Goal: Transaction & Acquisition: Purchase product/service

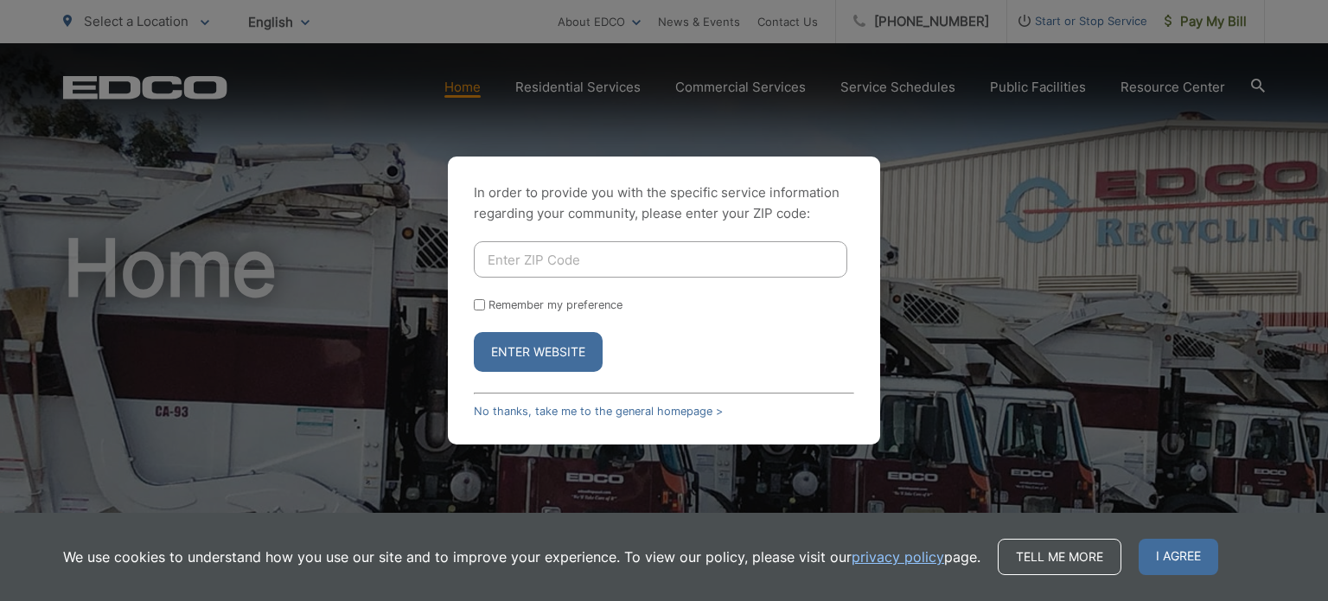
click at [570, 257] on input "Enter ZIP Code" at bounding box center [660, 259] width 373 height 36
type input "92024"
click at [476, 305] on input "Remember my preference" at bounding box center [479, 304] width 11 height 11
checkbox input "true"
click at [522, 353] on button "Enter Website" at bounding box center [538, 352] width 129 height 40
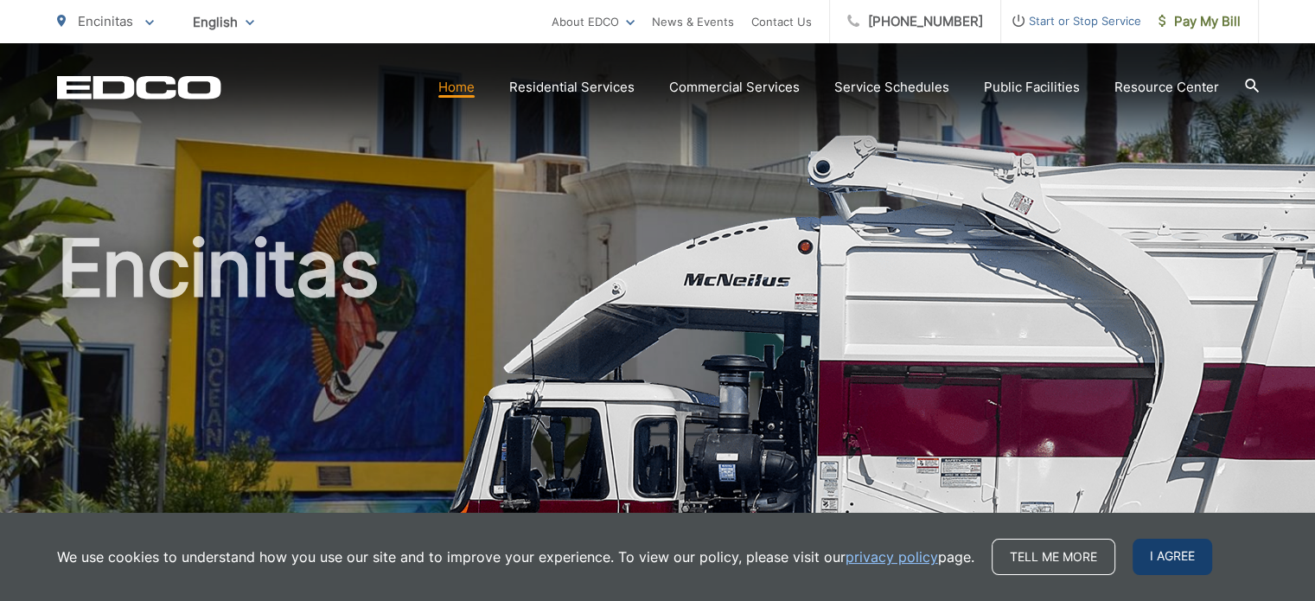
click at [1182, 564] on span "I agree" at bounding box center [1172, 556] width 80 height 36
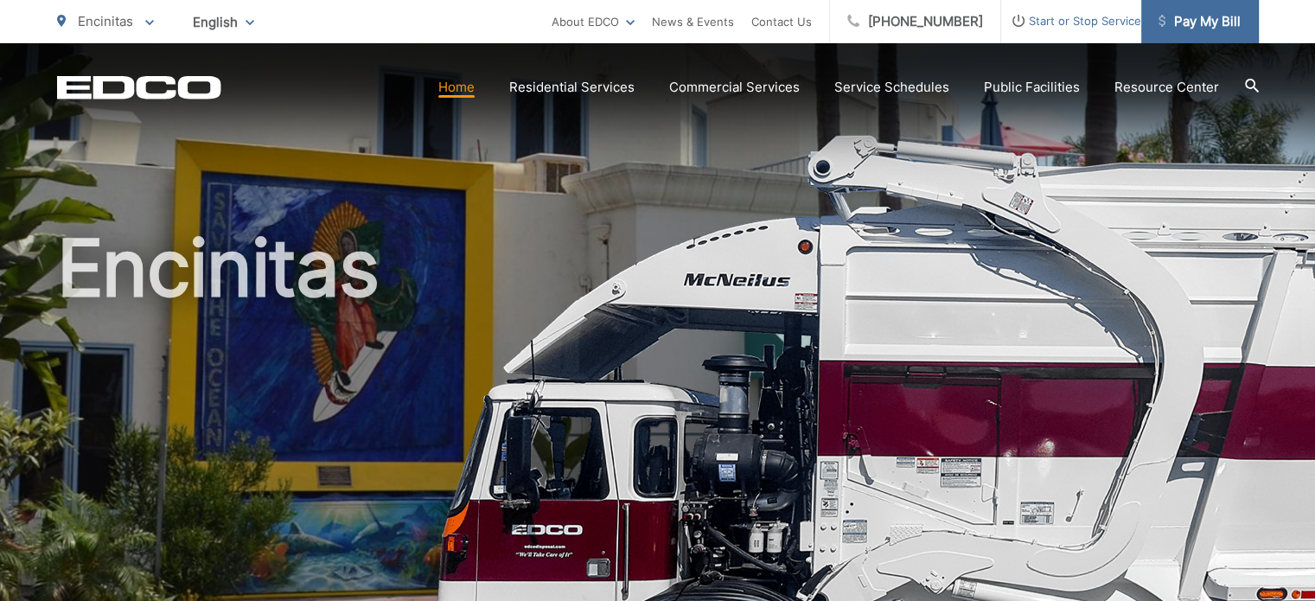
click at [1200, 27] on span "Pay My Bill" at bounding box center [1199, 21] width 82 height 21
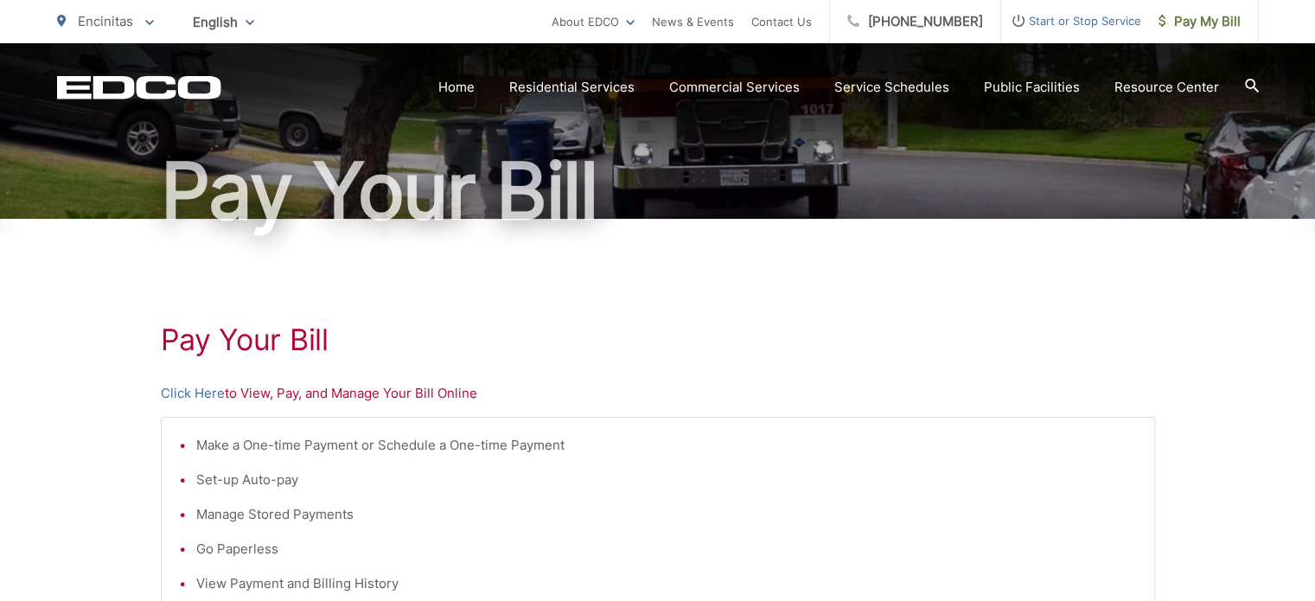
scroll to position [259, 0]
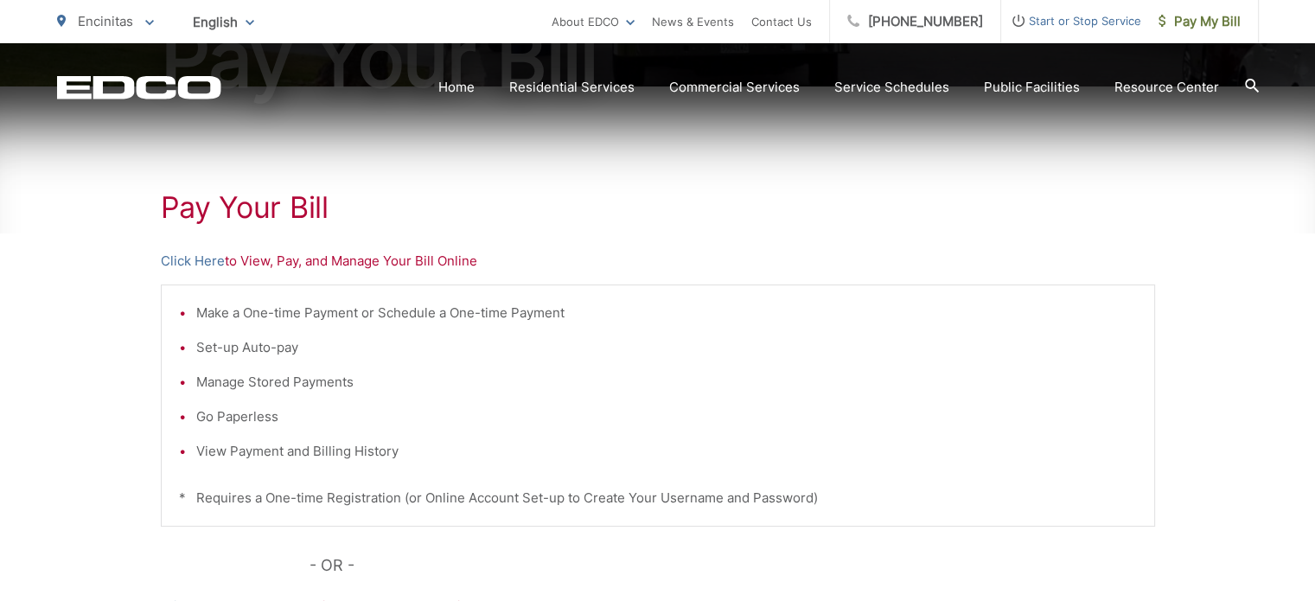
click at [358, 264] on p "Click Here to View, Pay, and Manage Your Bill Online" at bounding box center [658, 261] width 994 height 21
click at [428, 260] on p "Click Here to View, Pay, and Manage Your Bill Online" at bounding box center [658, 261] width 994 height 21
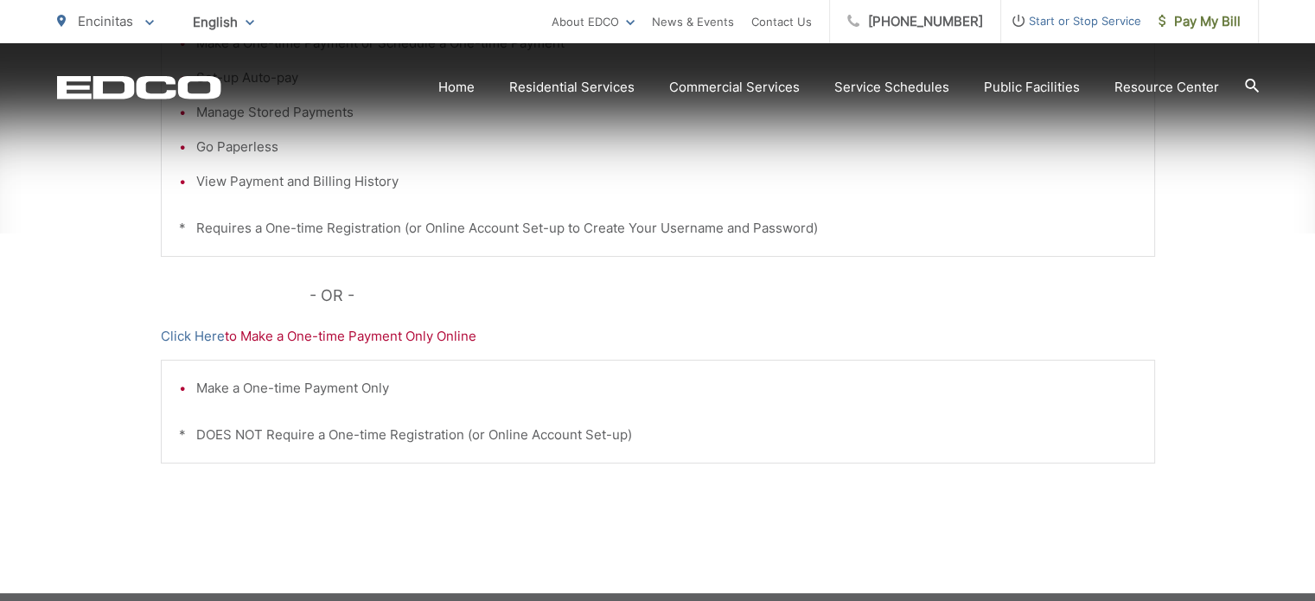
scroll to position [605, 0]
